Goal: Task Accomplishment & Management: Manage account settings

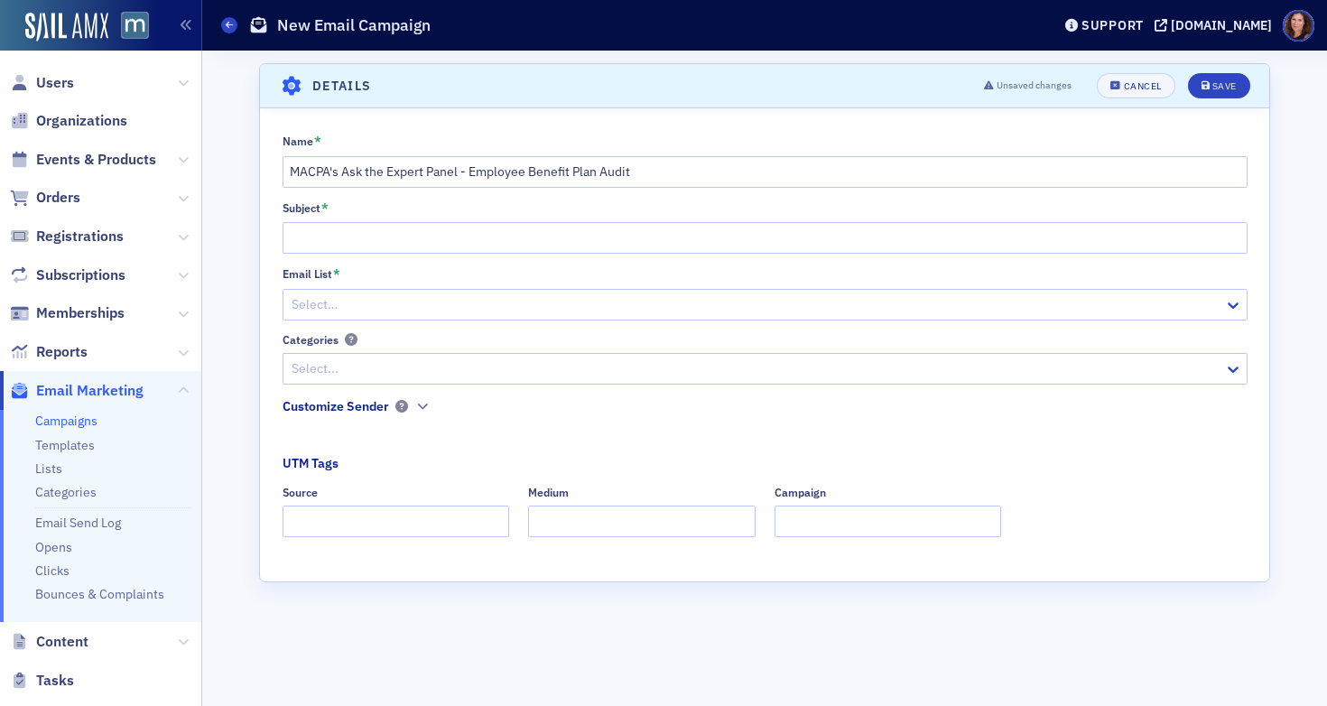
scroll to position [246, 0]
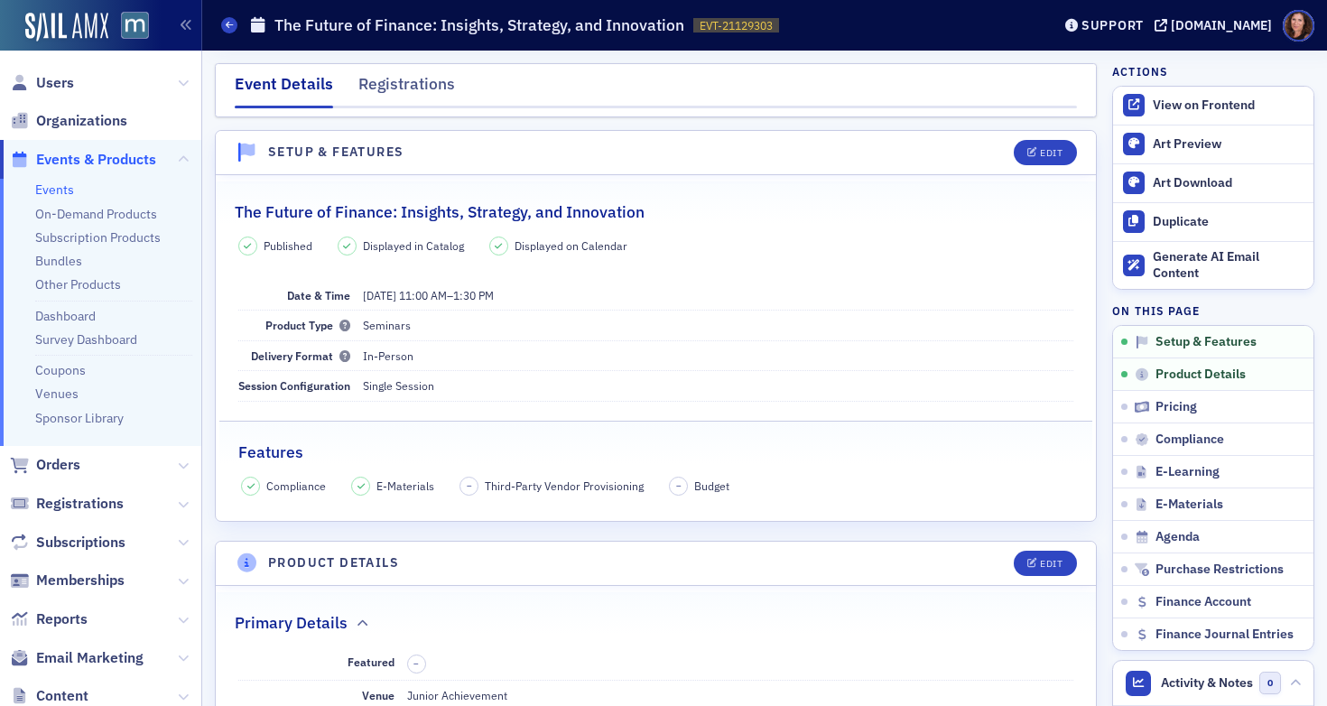
scroll to position [92, 0]
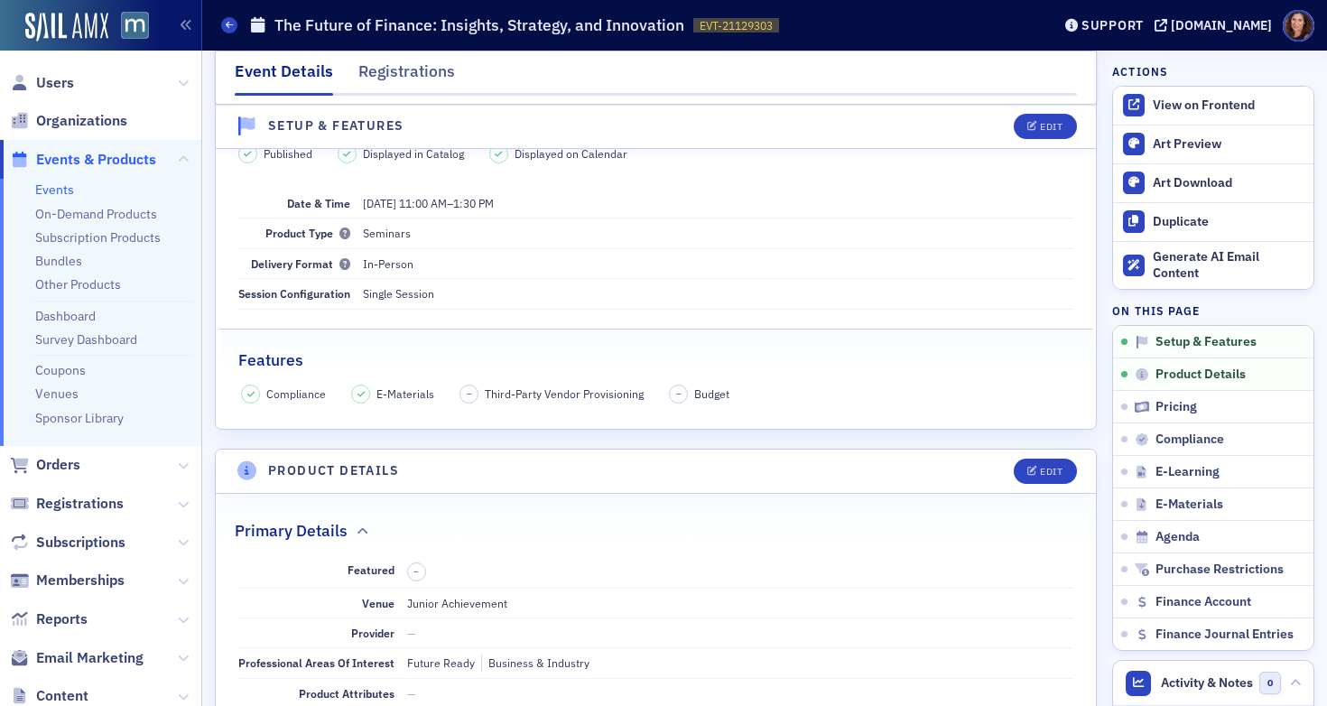
click at [44, 195] on link "Events" at bounding box center [54, 189] width 39 height 16
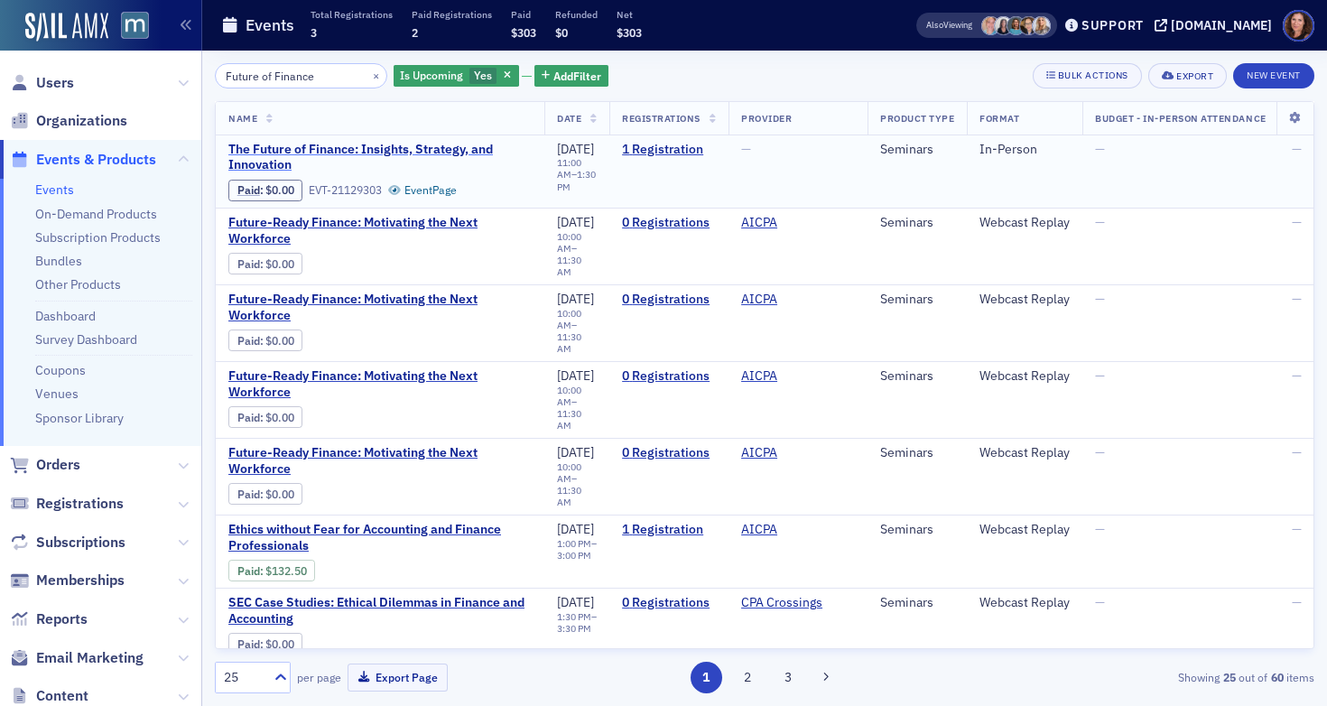
click at [444, 152] on span "The Future of Finance: Insights, Strategy, and Innovation" at bounding box center [379, 158] width 303 height 32
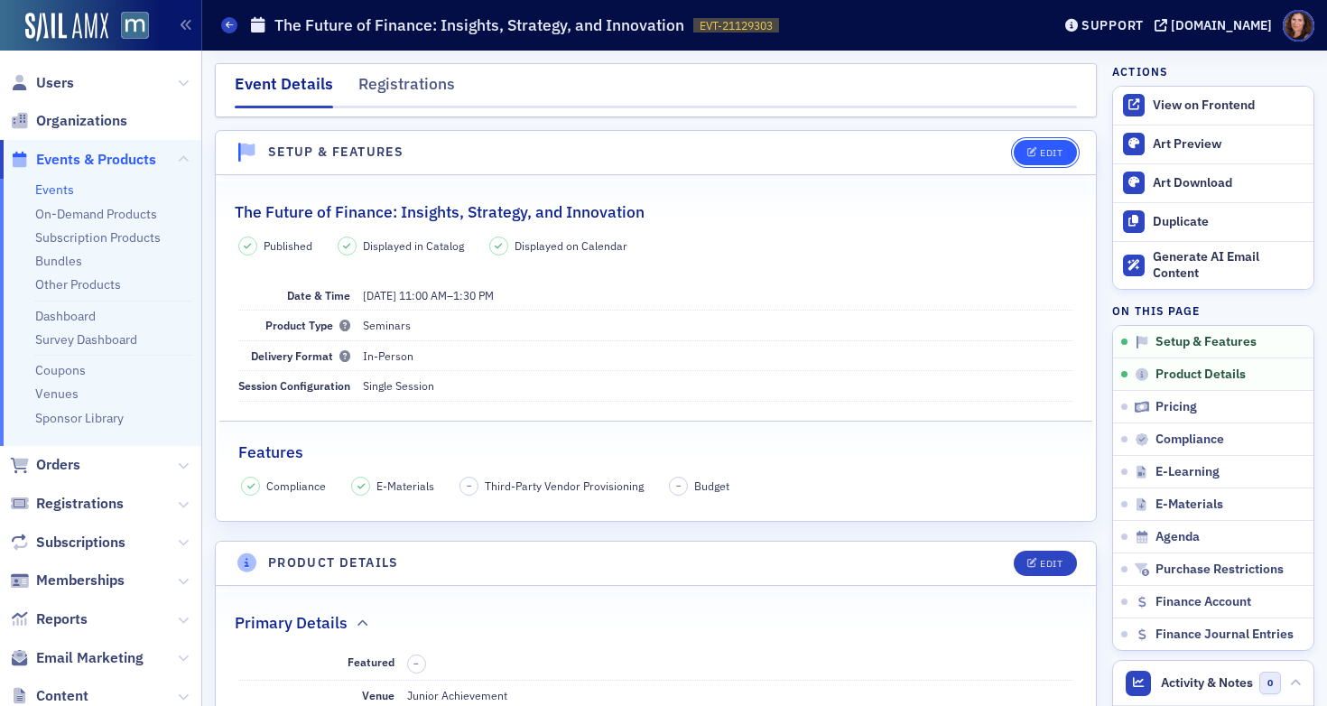
click at [1024, 145] on button "Edit" at bounding box center [1045, 152] width 62 height 25
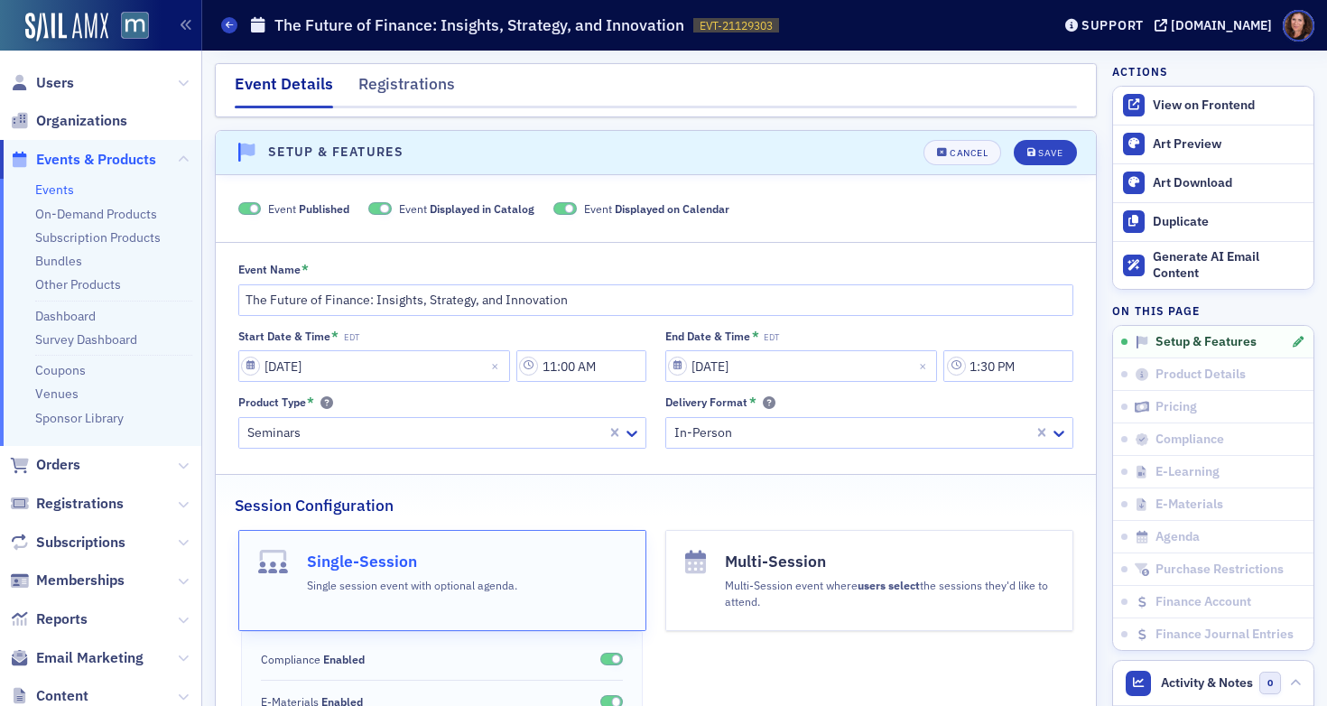
scroll to position [25, 0]
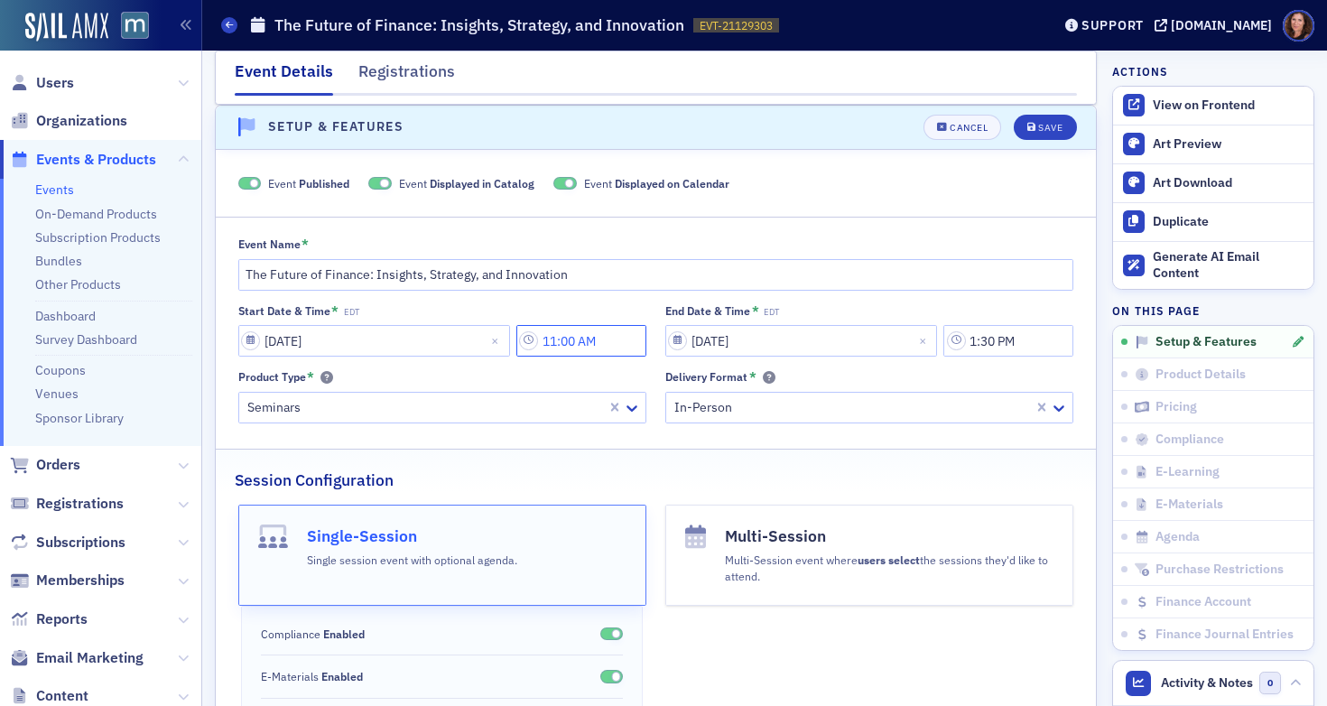
click at [576, 343] on input "11:00 AM" at bounding box center [581, 341] width 130 height 32
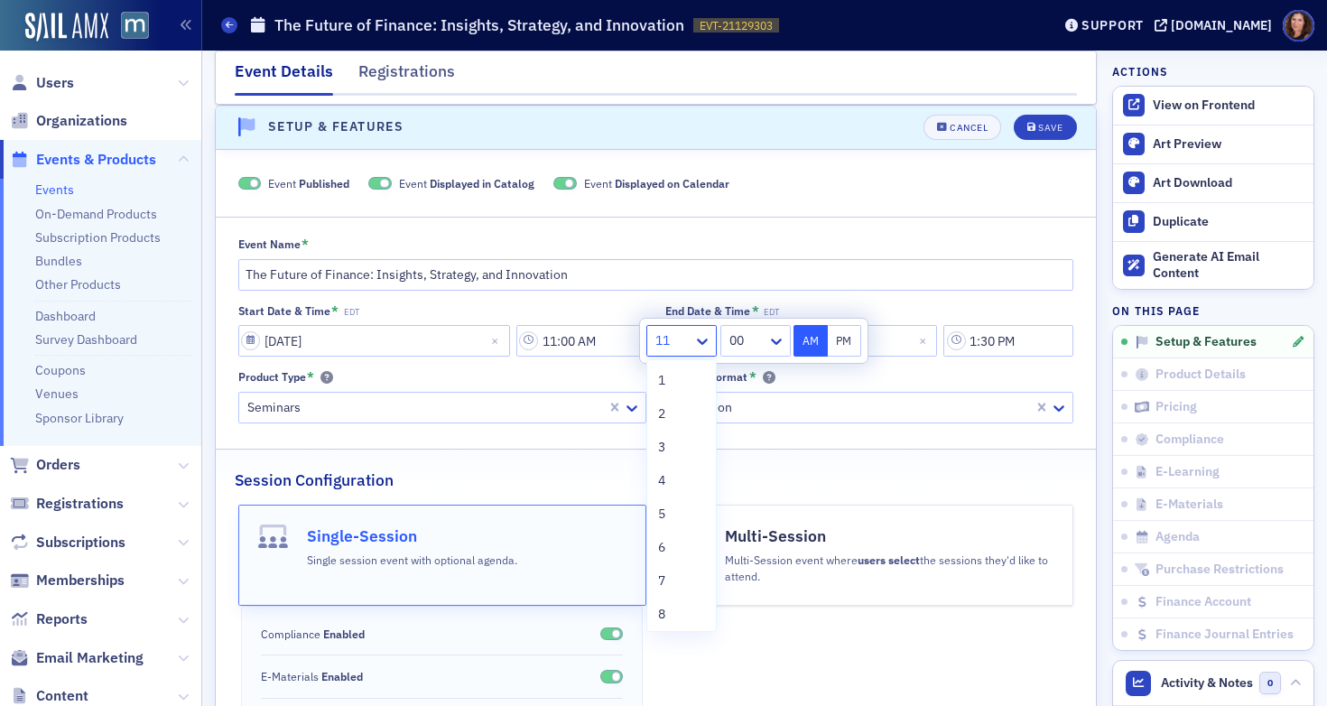
click at [690, 336] on div at bounding box center [673, 340] width 38 height 23
click at [671, 540] on span "10" at bounding box center [665, 543] width 14 height 19
click at [761, 338] on div at bounding box center [747, 340] width 38 height 23
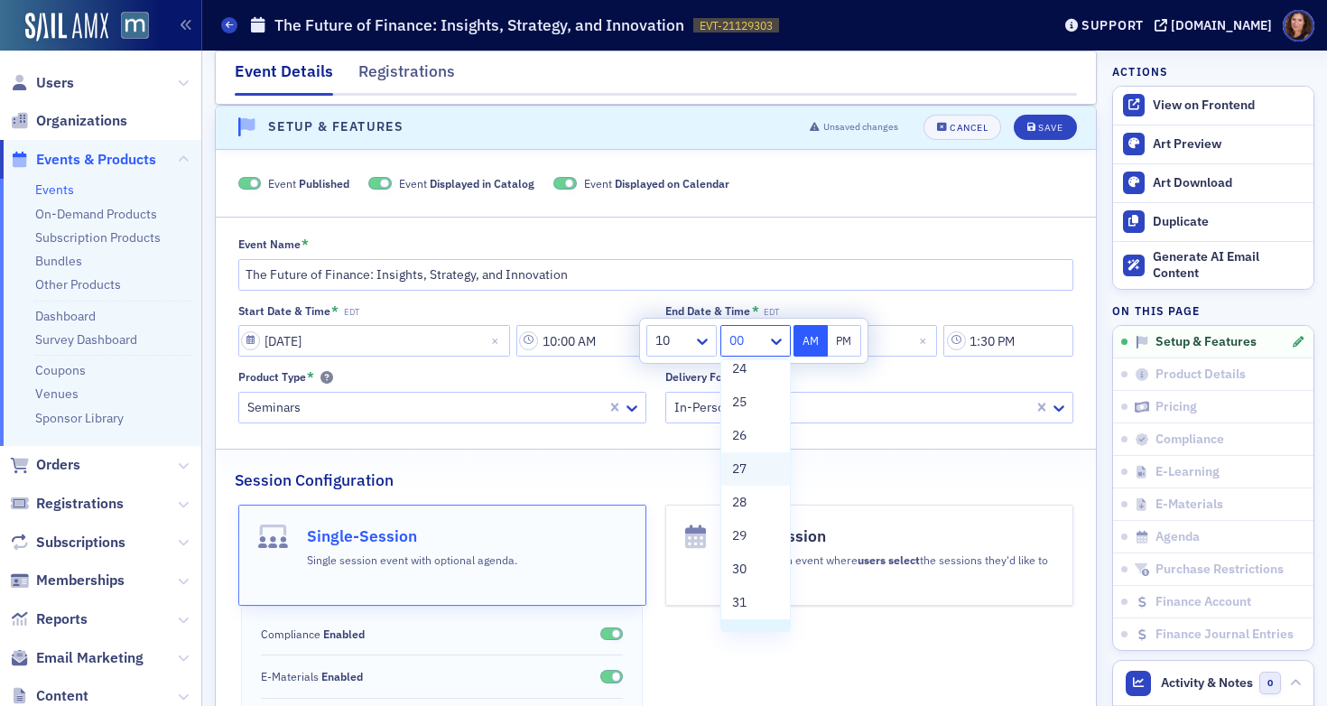
scroll to position [802, 0]
click at [743, 571] on span "30" at bounding box center [739, 580] width 14 height 19
type input "10:30 AM"
click at [980, 346] on input "1:30 PM" at bounding box center [1008, 341] width 130 height 32
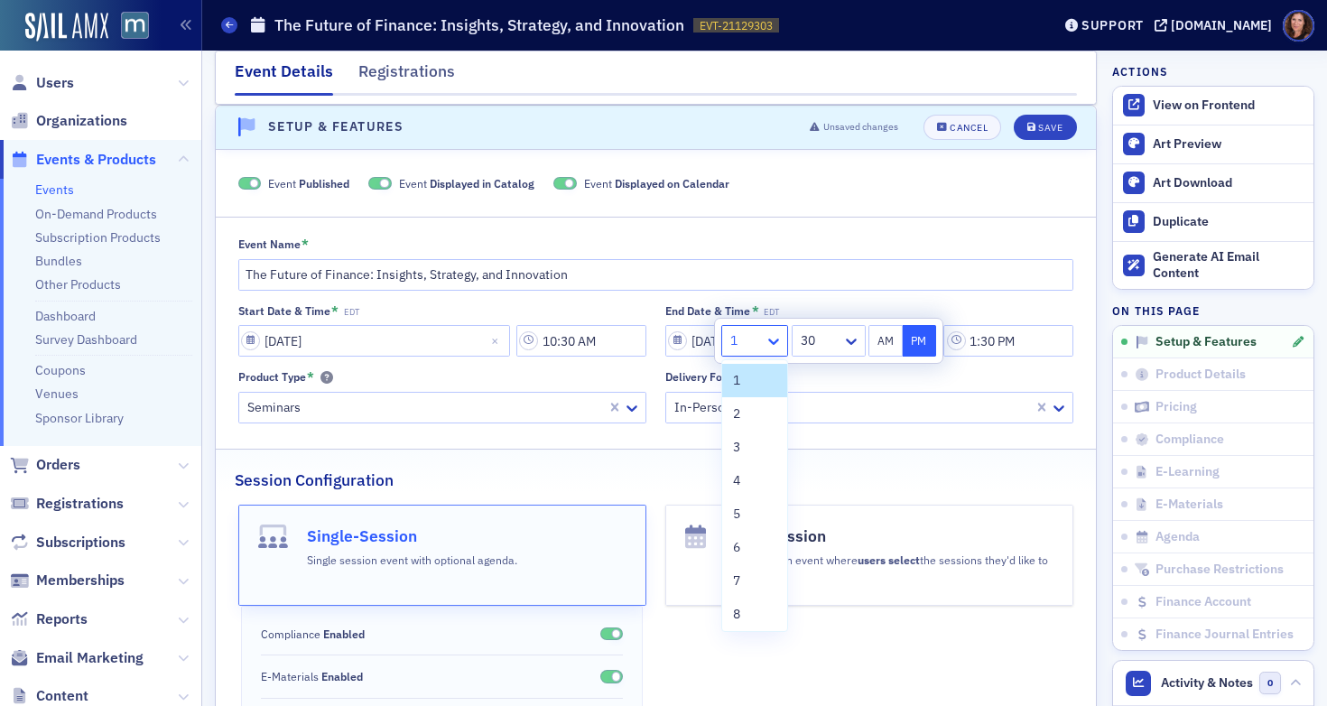
click at [773, 342] on icon at bounding box center [773, 341] width 11 height 6
click at [755, 412] on div "2" at bounding box center [754, 413] width 43 height 19
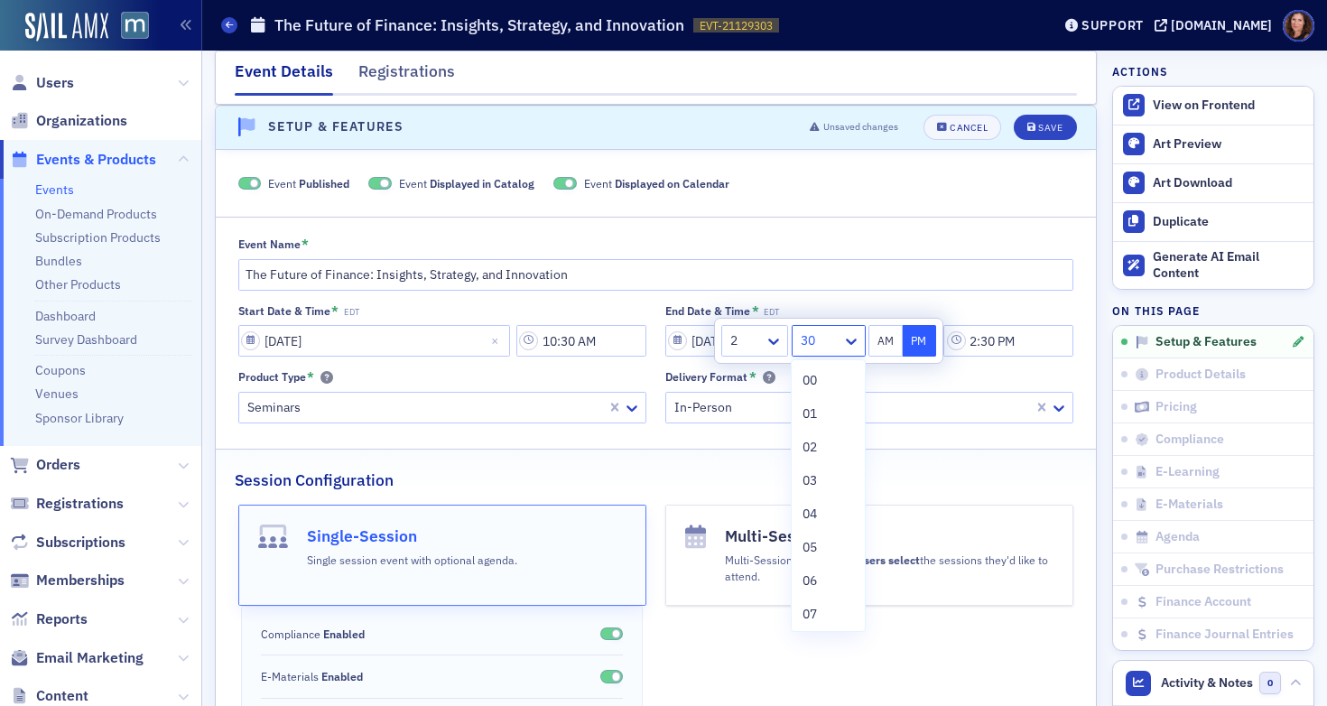
click at [835, 340] on div at bounding box center [820, 340] width 42 height 23
drag, startPoint x: 830, startPoint y: 375, endPoint x: 857, endPoint y: 289, distance: 90.8
click at [830, 375] on div "00" at bounding box center [827, 380] width 51 height 19
type input "2:00 PM"
click at [855, 282] on input "The Future of Finance: Insights, Strategy, and Innovation" at bounding box center [656, 275] width 836 height 32
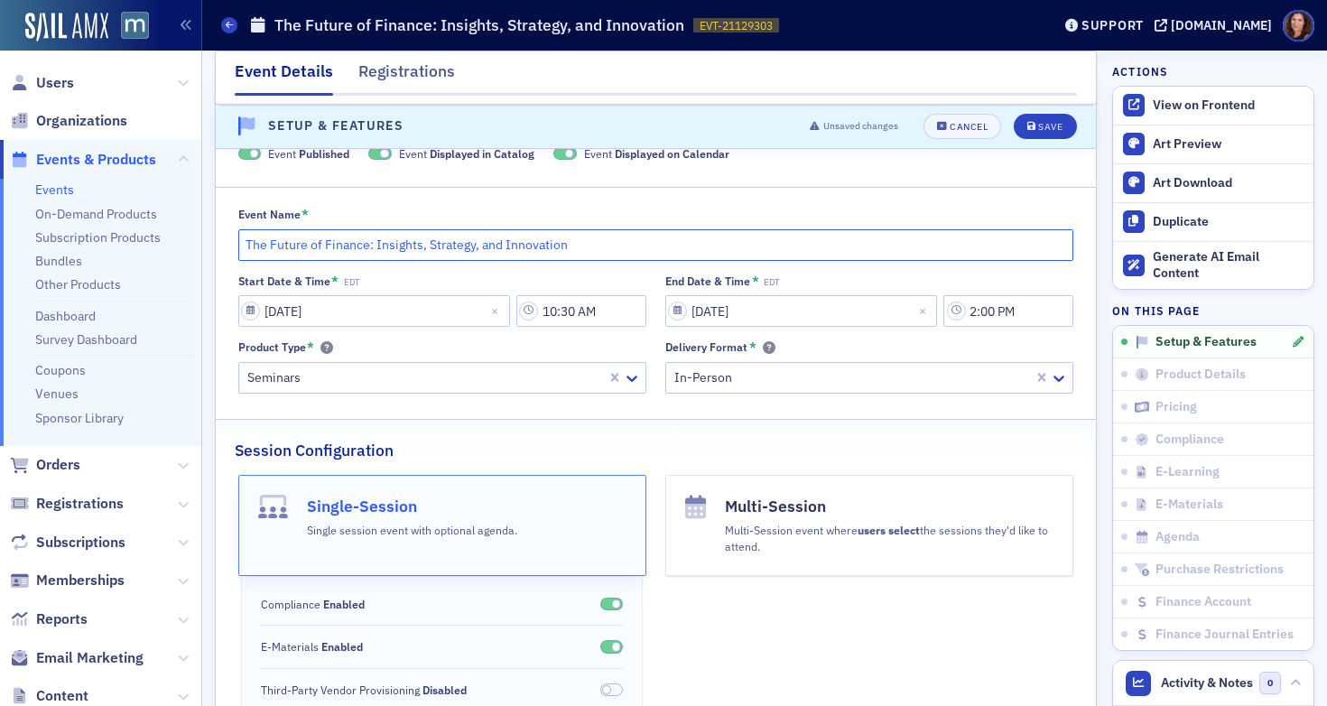
scroll to position [72, 0]
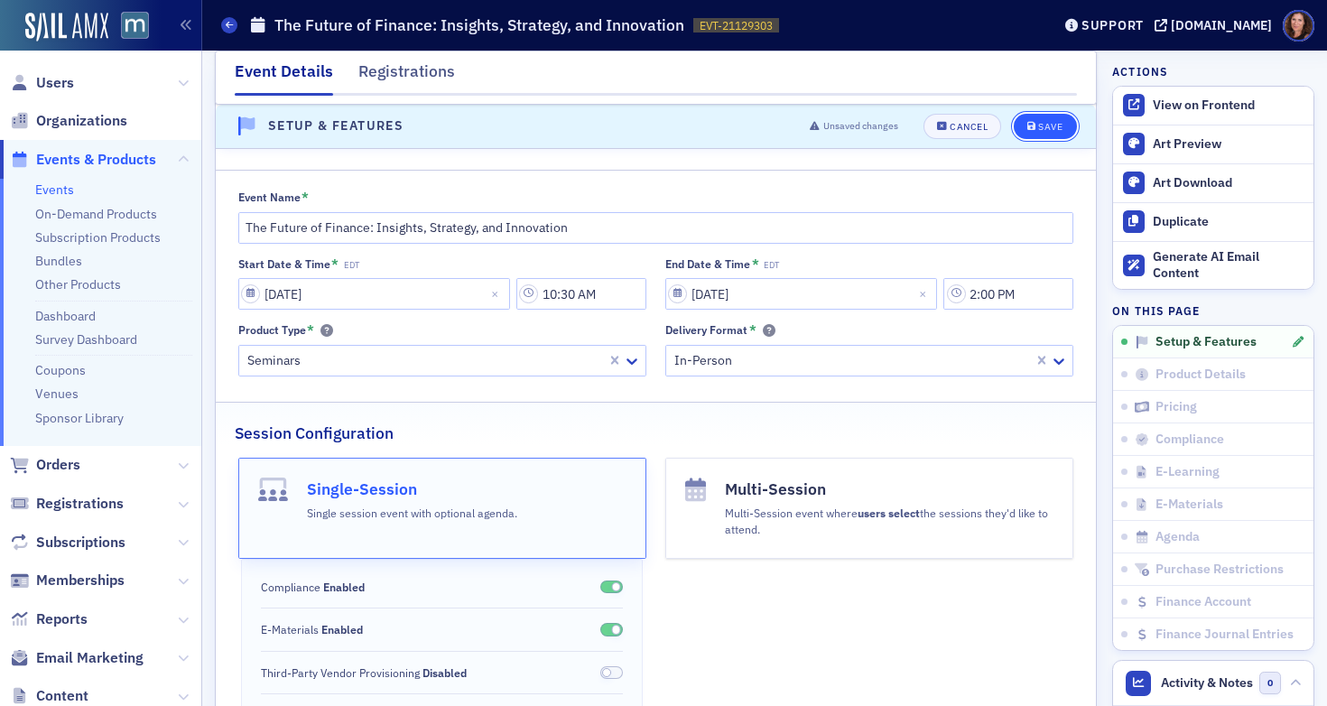
click at [1043, 126] on div "Save" at bounding box center [1050, 127] width 24 height 10
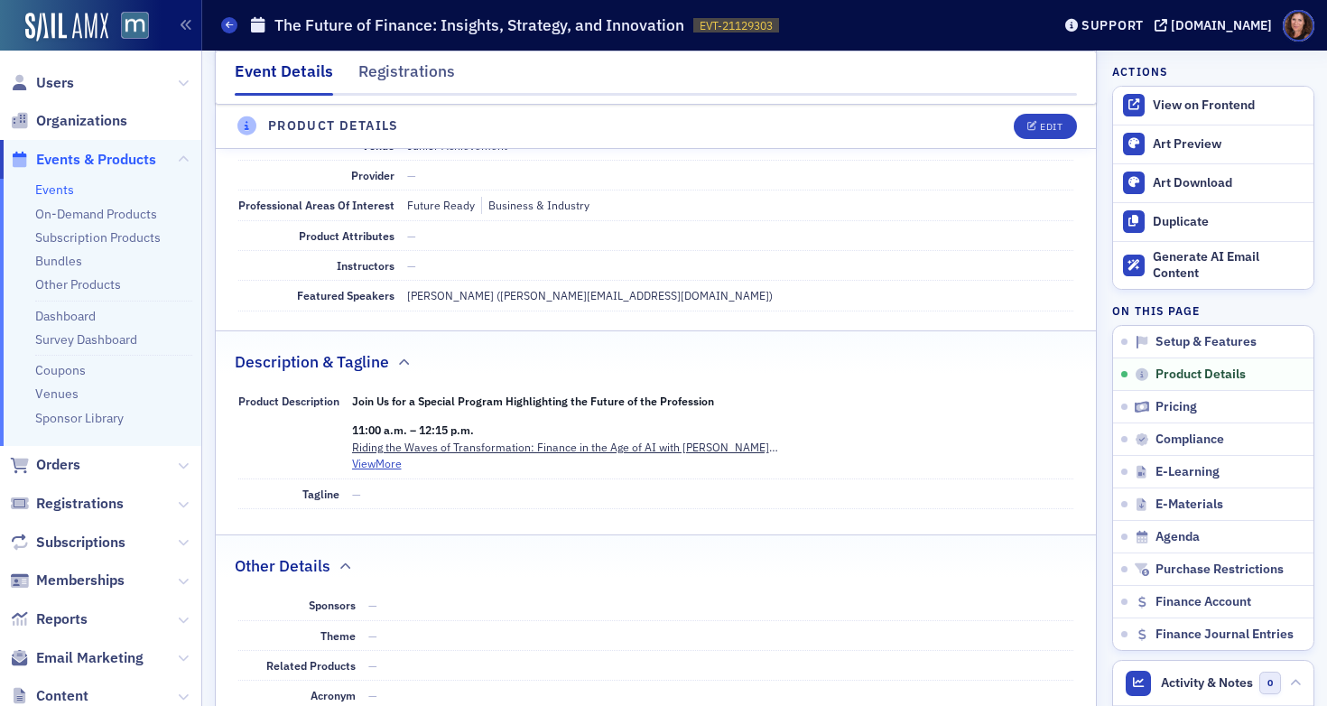
scroll to position [571, 0]
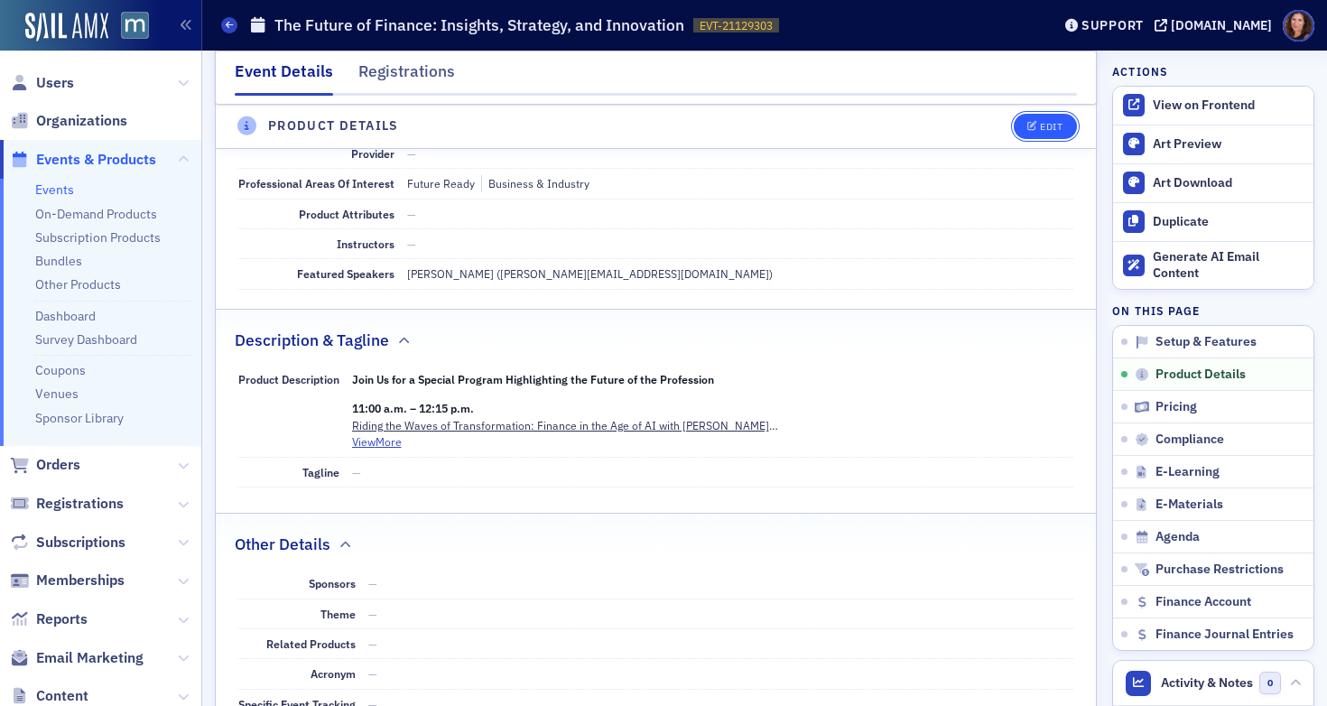
click at [1040, 123] on div "Edit" at bounding box center [1051, 127] width 23 height 10
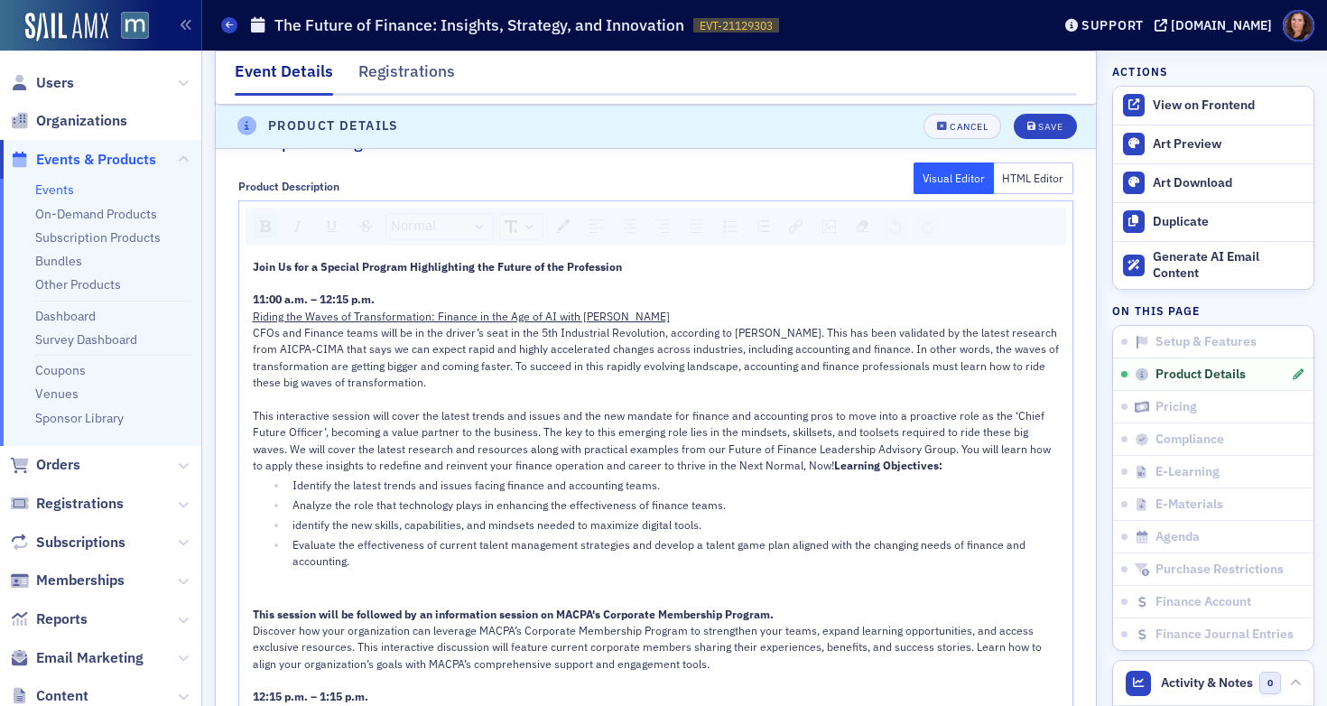
scroll to position [985, 0]
